Goal: Task Accomplishment & Management: Use online tool/utility

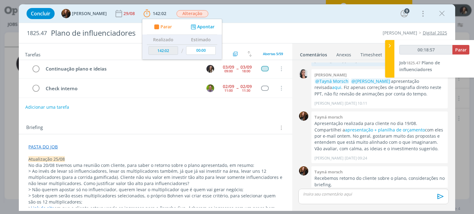
scroll to position [123, 0]
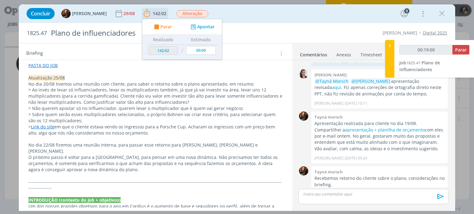
type input "00:19:01"
click at [389, 43] on icon at bounding box center [389, 46] width 6 height 6
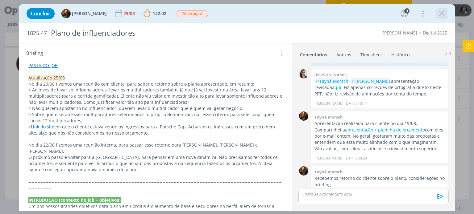
click at [442, 16] on icon "dialog" at bounding box center [441, 13] width 9 height 9
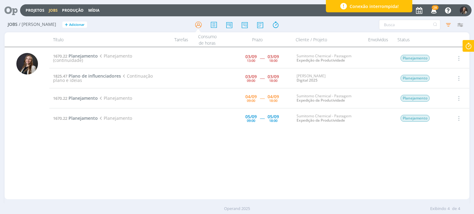
click at [470, 47] on icon at bounding box center [468, 46] width 11 height 12
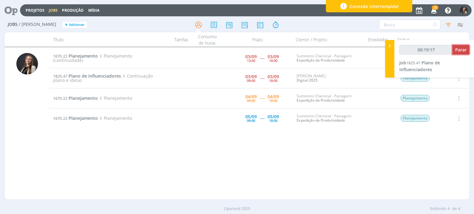
click at [463, 50] on span "Parar" at bounding box center [460, 50] width 11 height 6
click at [433, 65] on span "Plano de influenciadores" at bounding box center [419, 66] width 41 height 13
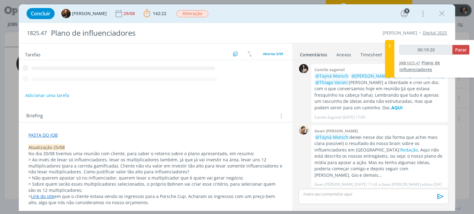
scroll to position [244, 0]
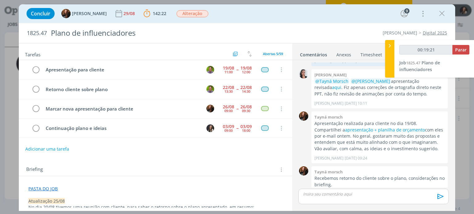
click at [366, 50] on link "Timesheet" at bounding box center [371, 53] width 22 height 9
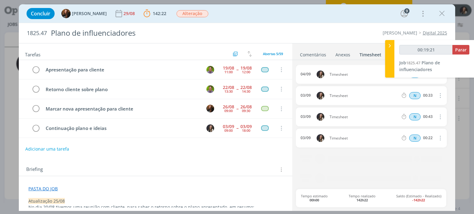
type input "00:20:00"
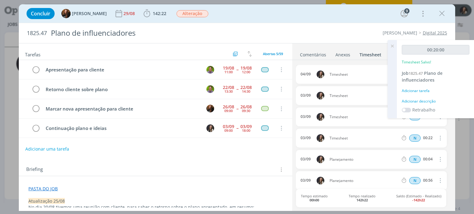
click at [390, 45] on icon at bounding box center [391, 46] width 11 height 12
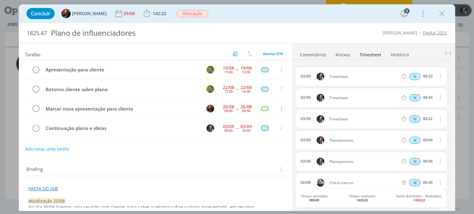
scroll to position [0, 0]
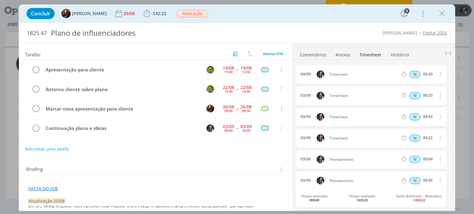
click at [437, 137] on icon "dialog" at bounding box center [439, 137] width 7 height 7
click at [415, 155] on link "Editar" at bounding box center [422, 159] width 49 height 10
drag, startPoint x: 354, startPoint y: 139, endPoint x: 175, endPoint y: 141, distance: 178.9
click at [178, 142] on div "Tarefas Usar Job de template Criar template a partir deste job Visualizar Templ…" at bounding box center [237, 127] width 436 height 168
drag, startPoint x: 355, startPoint y: 137, endPoint x: 345, endPoint y: 138, distance: 9.7
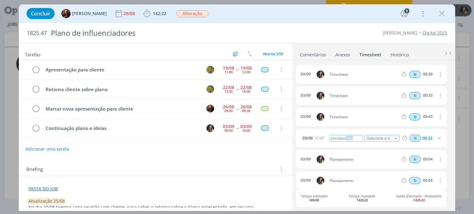
click at [345, 138] on div "planejamneto" at bounding box center [345, 138] width 33 height 7
drag, startPoint x: 327, startPoint y: 136, endPoint x: 268, endPoint y: 135, distance: 59.2
click at [268, 135] on div "Tarefas Usar Job de template Criar template a partir deste job Visualizar Templ…" at bounding box center [237, 127] width 436 height 168
copy div "planejamento"
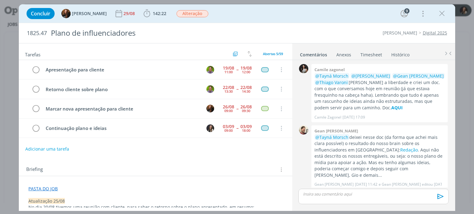
scroll to position [244, 0]
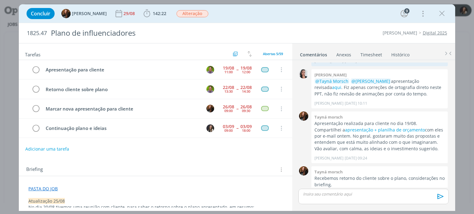
click at [371, 54] on link "Timesheet" at bounding box center [371, 53] width 22 height 9
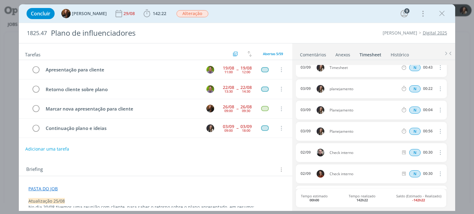
scroll to position [0, 0]
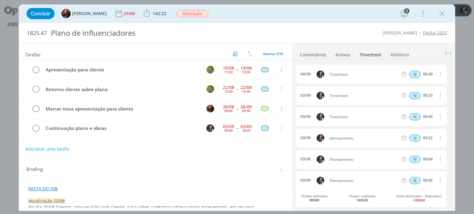
click at [436, 116] on icon "dialog" at bounding box center [439, 116] width 7 height 7
click at [419, 136] on link "Editar" at bounding box center [422, 137] width 49 height 10
drag, startPoint x: 353, startPoint y: 119, endPoint x: 268, endPoint y: 116, distance: 85.2
click at [268, 116] on div "Tarefas Usar Job de template Criar template a partir deste job Visualizar Templ…" at bounding box center [237, 127] width 436 height 168
click at [437, 95] on icon "dialog" at bounding box center [439, 95] width 7 height 7
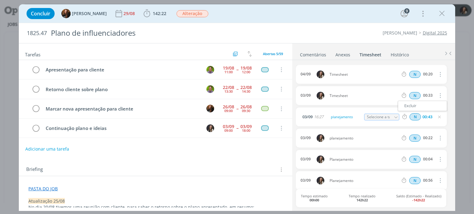
click at [370, 99] on div "03/09 Timesheet N 00:33 Excluir" at bounding box center [371, 95] width 151 height 19
click at [437, 95] on icon "dialog" at bounding box center [439, 95] width 7 height 7
click at [338, 97] on div "03/09 Timesheet N 00:33 Excluir" at bounding box center [371, 95] width 151 height 19
click at [345, 96] on span "Timesheet" at bounding box center [364, 96] width 74 height 4
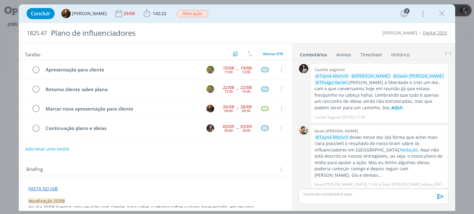
scroll to position [244, 0]
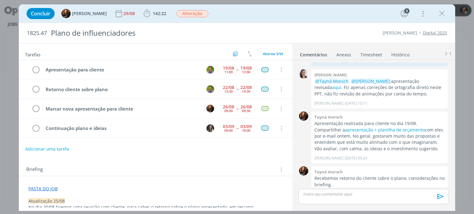
click at [375, 53] on link "Timesheet" at bounding box center [371, 53] width 22 height 9
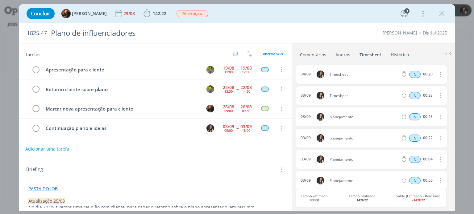
click at [436, 74] on icon "dialog" at bounding box center [439, 74] width 7 height 7
click at [419, 93] on link "Editar" at bounding box center [422, 95] width 49 height 10
drag, startPoint x: 352, startPoint y: 74, endPoint x: 247, endPoint y: 68, distance: 105.4
click at [246, 68] on div "Tarefas Usar Job de template Criar template a partir deste job Visualizar Templ…" at bounding box center [237, 127] width 436 height 168
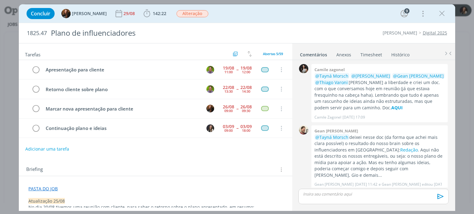
scroll to position [244, 0]
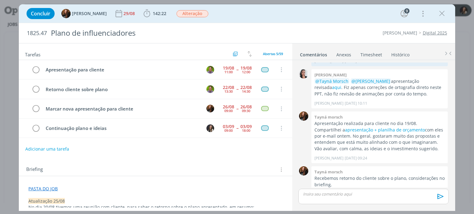
click at [370, 53] on link "Timesheet" at bounding box center [371, 53] width 22 height 9
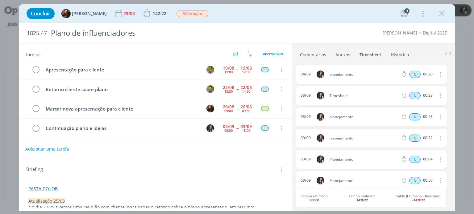
click at [436, 95] on icon "dialog" at bounding box center [439, 95] width 7 height 7
drag, startPoint x: 410, startPoint y: 113, endPoint x: 388, endPoint y: 108, distance: 22.3
click at [409, 113] on link "Editar" at bounding box center [422, 116] width 49 height 10
drag, startPoint x: 352, startPoint y: 93, endPoint x: 249, endPoint y: 80, distance: 104.4
click at [248, 80] on div "Tarefas Usar Job de template Criar template a partir deste job Visualizar Templ…" at bounding box center [237, 127] width 436 height 168
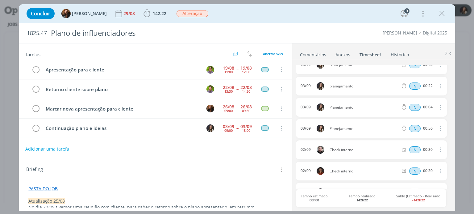
scroll to position [0, 0]
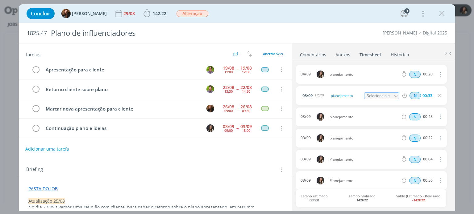
click at [254, 170] on div "Briefing Briefings Predefinidos Versões do Briefing Ver Briefing do Projeto" at bounding box center [156, 170] width 260 height 8
drag, startPoint x: 442, startPoint y: 13, endPoint x: 461, endPoint y: 92, distance: 80.4
click at [442, 13] on icon "dialog" at bounding box center [441, 13] width 9 height 9
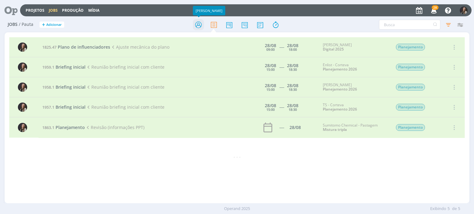
click at [198, 24] on icon at bounding box center [198, 25] width 11 height 12
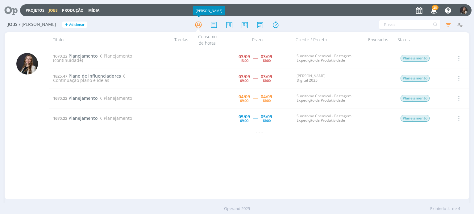
click at [80, 55] on span "Planejamento" at bounding box center [82, 56] width 29 height 6
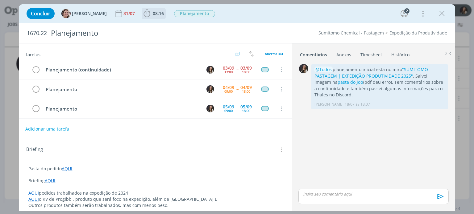
click at [142, 15] on icon "dialog" at bounding box center [146, 13] width 9 height 9
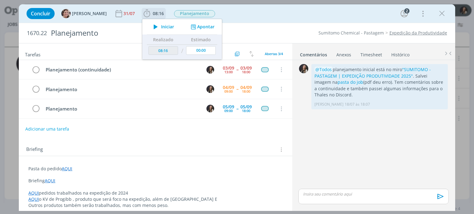
click at [161, 26] on span "Iniciar" at bounding box center [167, 27] width 13 height 4
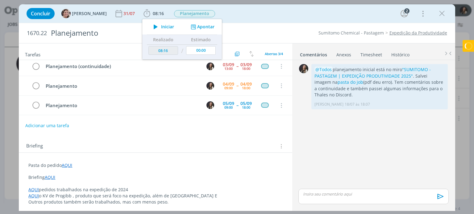
scroll to position [4, 0]
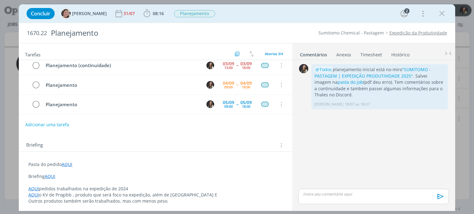
click at [148, 169] on p "dialog" at bounding box center [155, 171] width 254 height 6
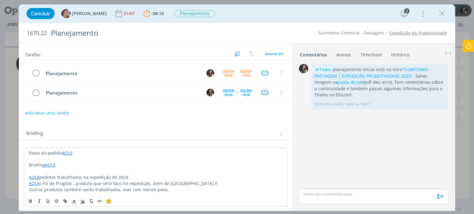
click at [51, 164] on link "AQUI" at bounding box center [50, 165] width 10 height 6
click at [52, 174] on link "https://app4.operand.com.br/jobs/13853" at bounding box center [68, 177] width 47 height 8
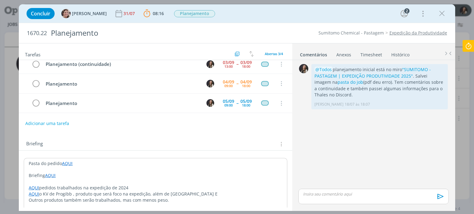
scroll to position [0, 0]
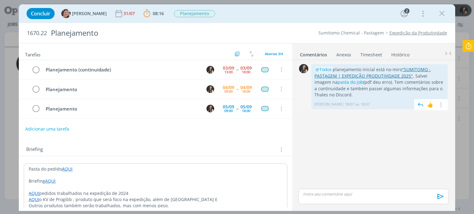
click at [418, 70] on link ""SUMITOMO - PASTAGEM | EXPEDIÇÃO PRODUTIVIDADE 2025"" at bounding box center [372, 73] width 116 height 12
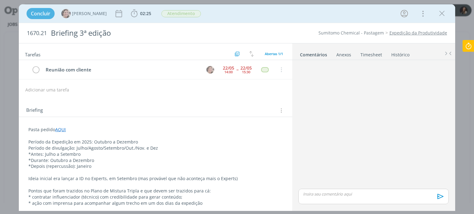
click at [368, 55] on link "Timesheet" at bounding box center [371, 53] width 22 height 9
